Goal: Find specific page/section: Find specific page/section

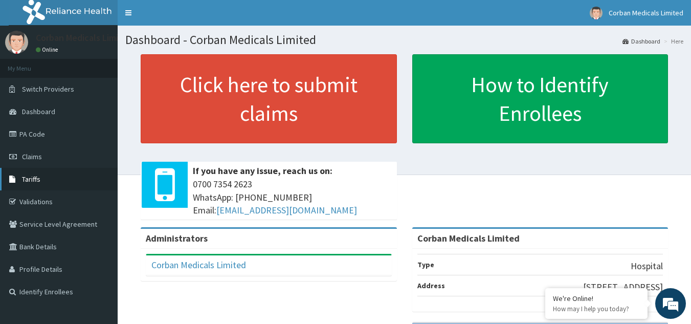
click at [51, 174] on link "Tariffs" at bounding box center [59, 179] width 118 height 23
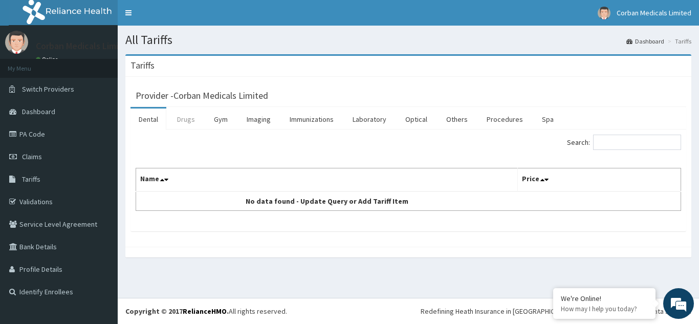
click at [189, 119] on link "Drugs" at bounding box center [186, 118] width 34 height 21
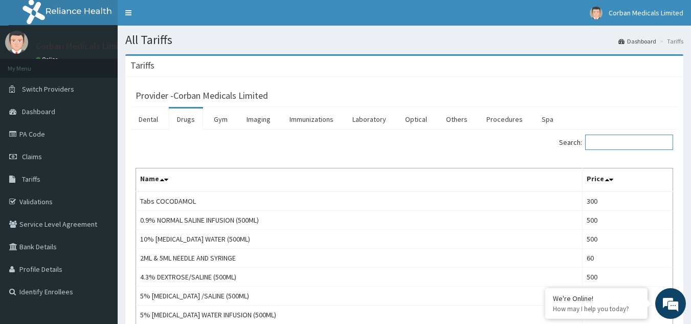
click at [622, 139] on input "Search:" at bounding box center [629, 142] width 88 height 15
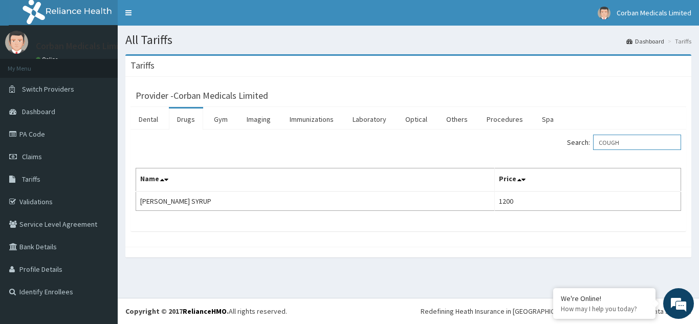
type input "COUGH"
drag, startPoint x: 0, startPoint y: 0, endPoint x: 53, endPoint y: 137, distance: 146.9
click at [53, 137] on link "PA Code" at bounding box center [59, 134] width 118 height 23
